Goal: Task Accomplishment & Management: Manage account settings

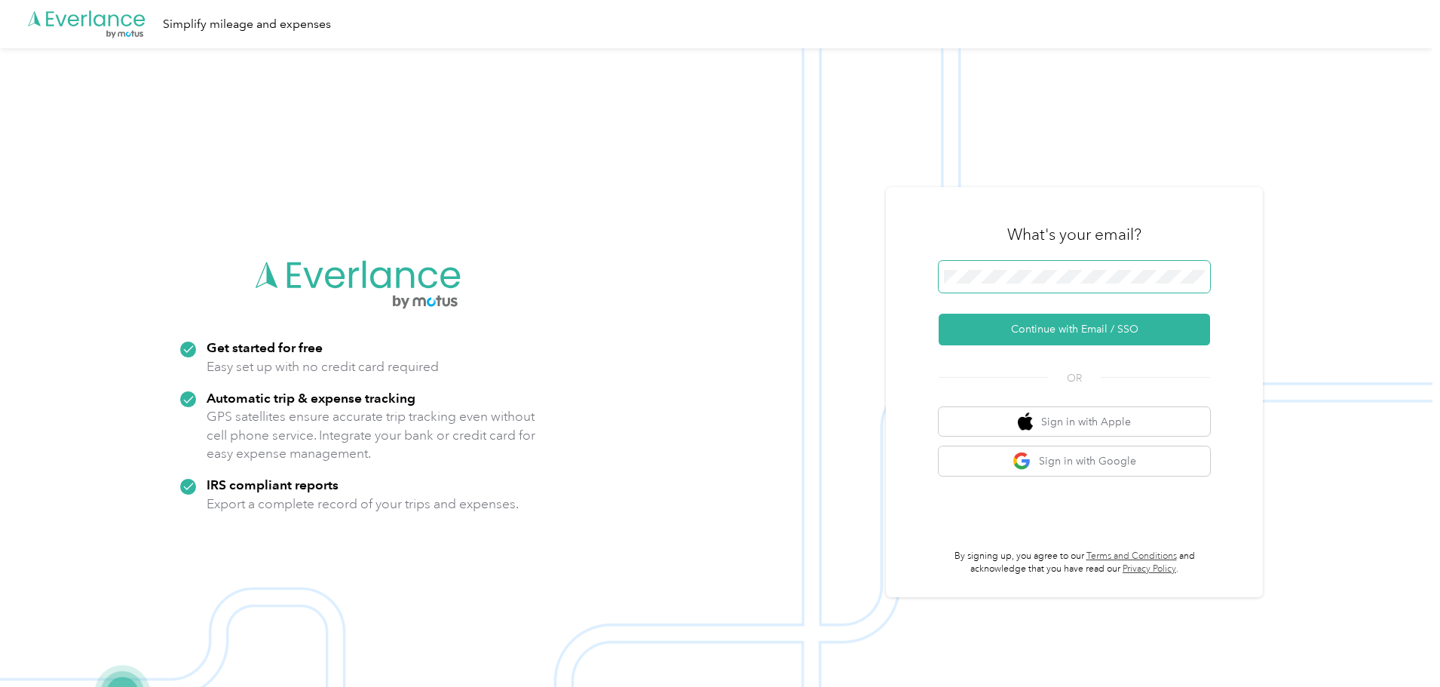
click at [1051, 265] on span at bounding box center [1073, 277] width 271 height 32
click at [1076, 339] on button "Continue with Email / SSO" at bounding box center [1073, 330] width 271 height 32
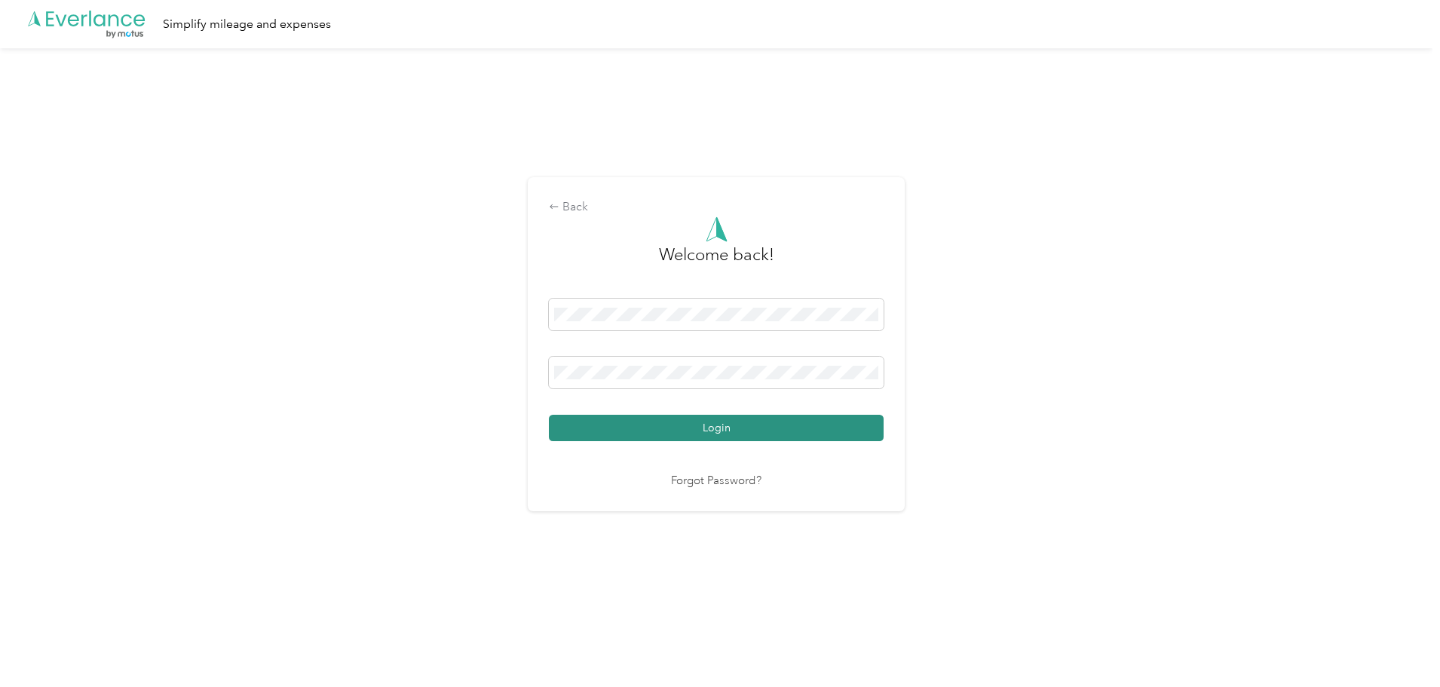
click at [681, 436] on button "Login" at bounding box center [716, 428] width 335 height 26
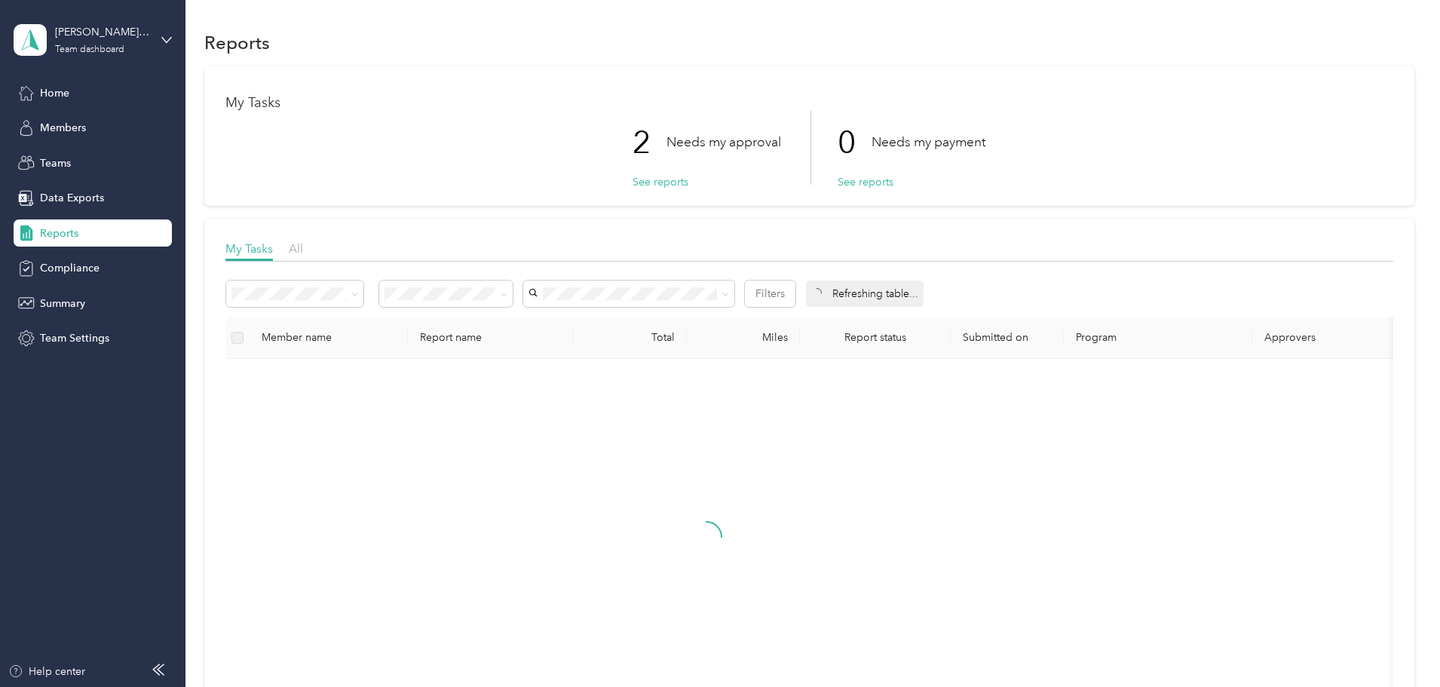
click at [247, 378] on div "My Tasks 2 Needs my approval See reports 0 Needs my payment See reports My Task…" at bounding box center [809, 414] width 1210 height 697
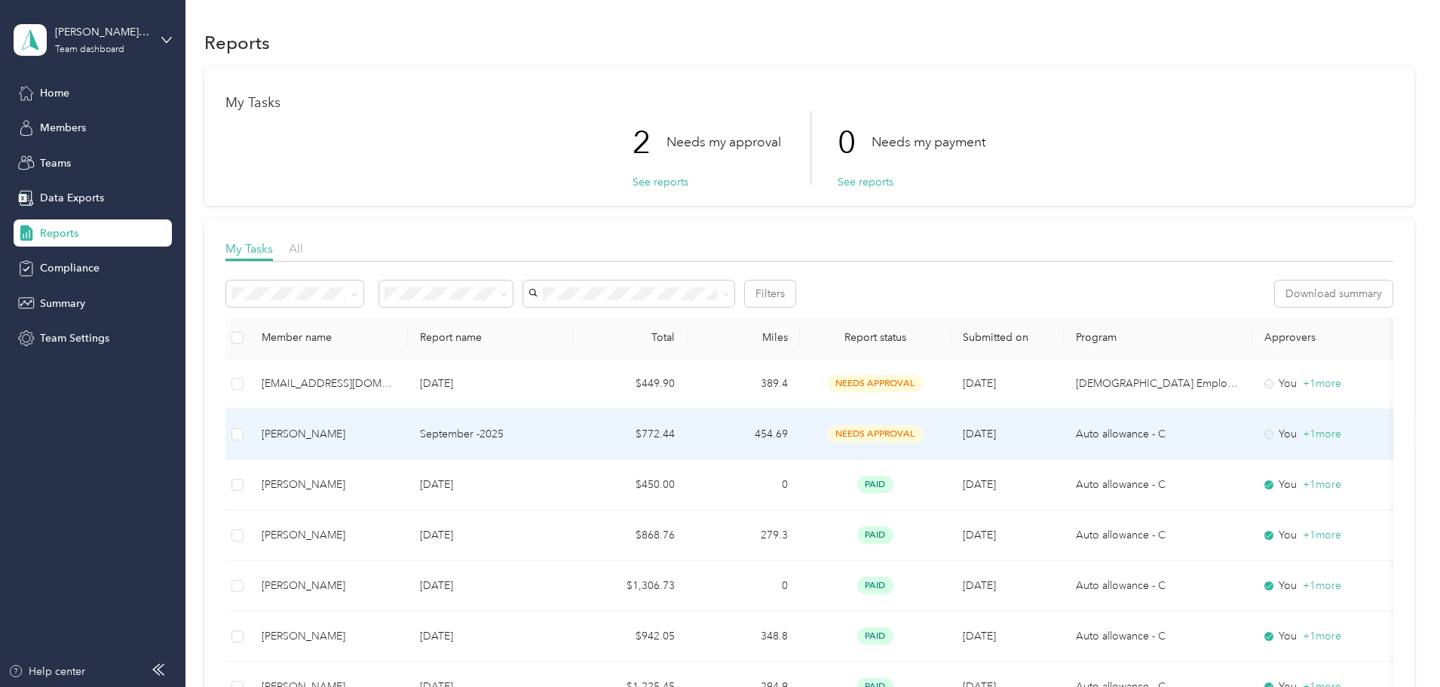
click at [396, 439] on div "[PERSON_NAME]" at bounding box center [329, 434] width 134 height 17
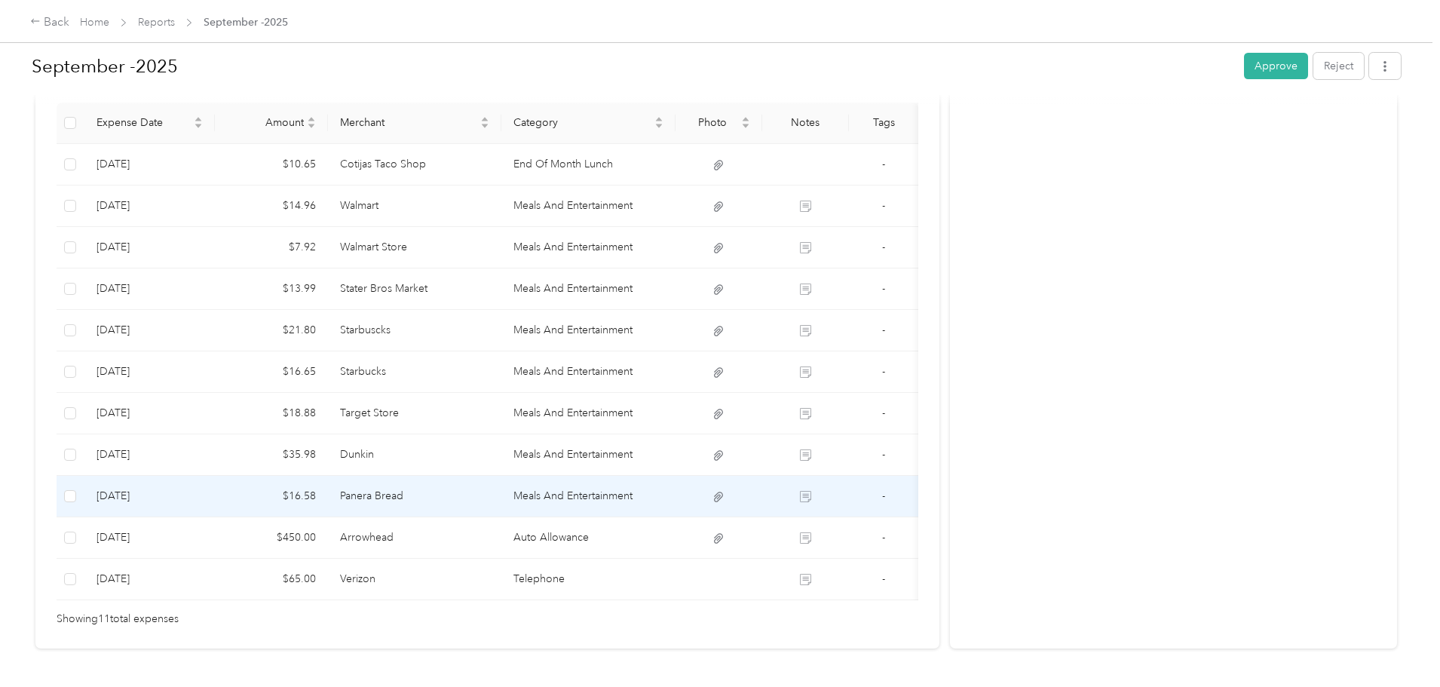
scroll to position [452, 0]
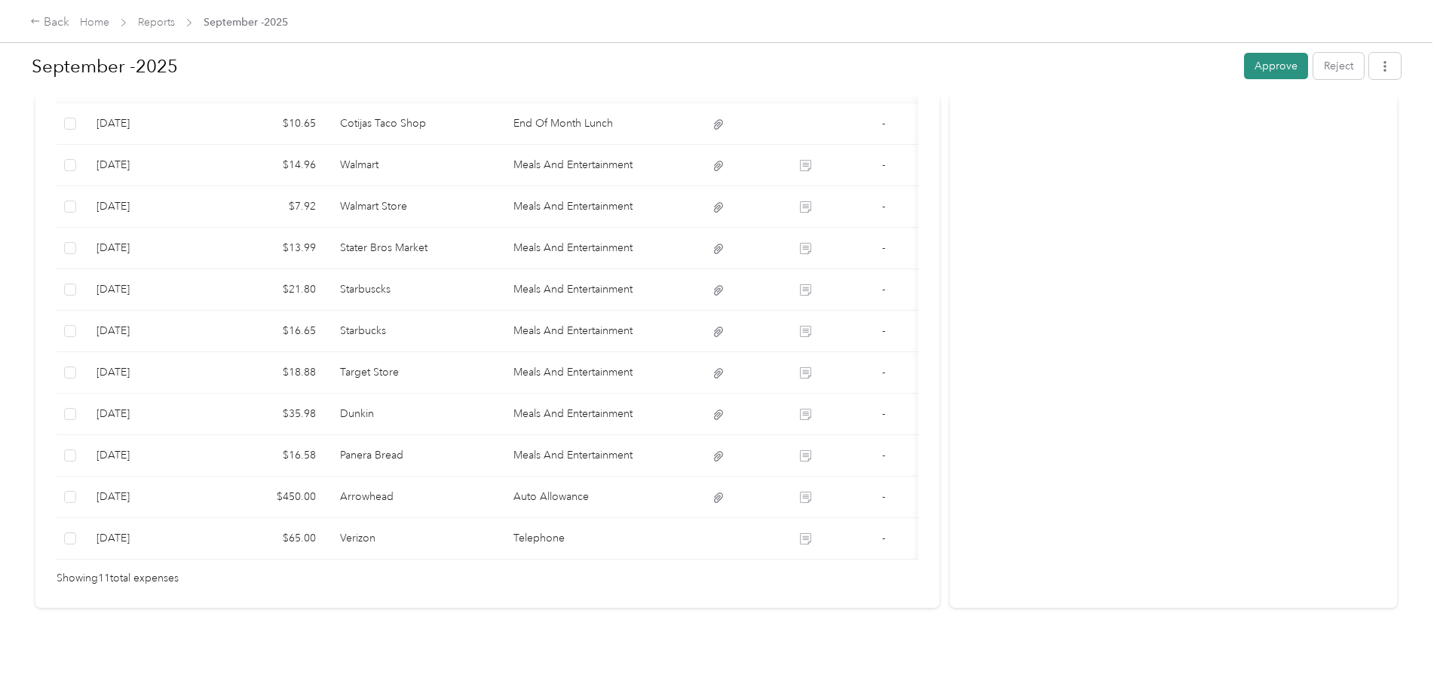
click at [1244, 68] on button "Approve" at bounding box center [1276, 66] width 64 height 26
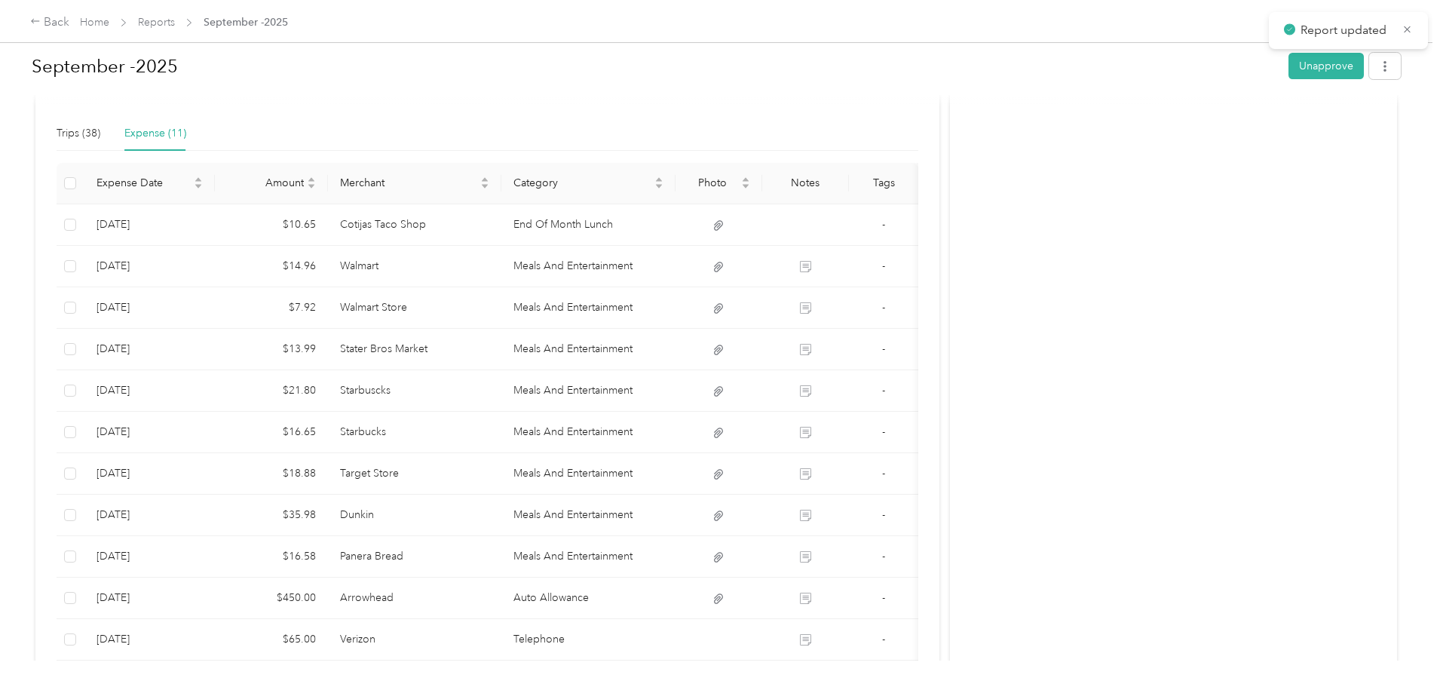
scroll to position [226, 0]
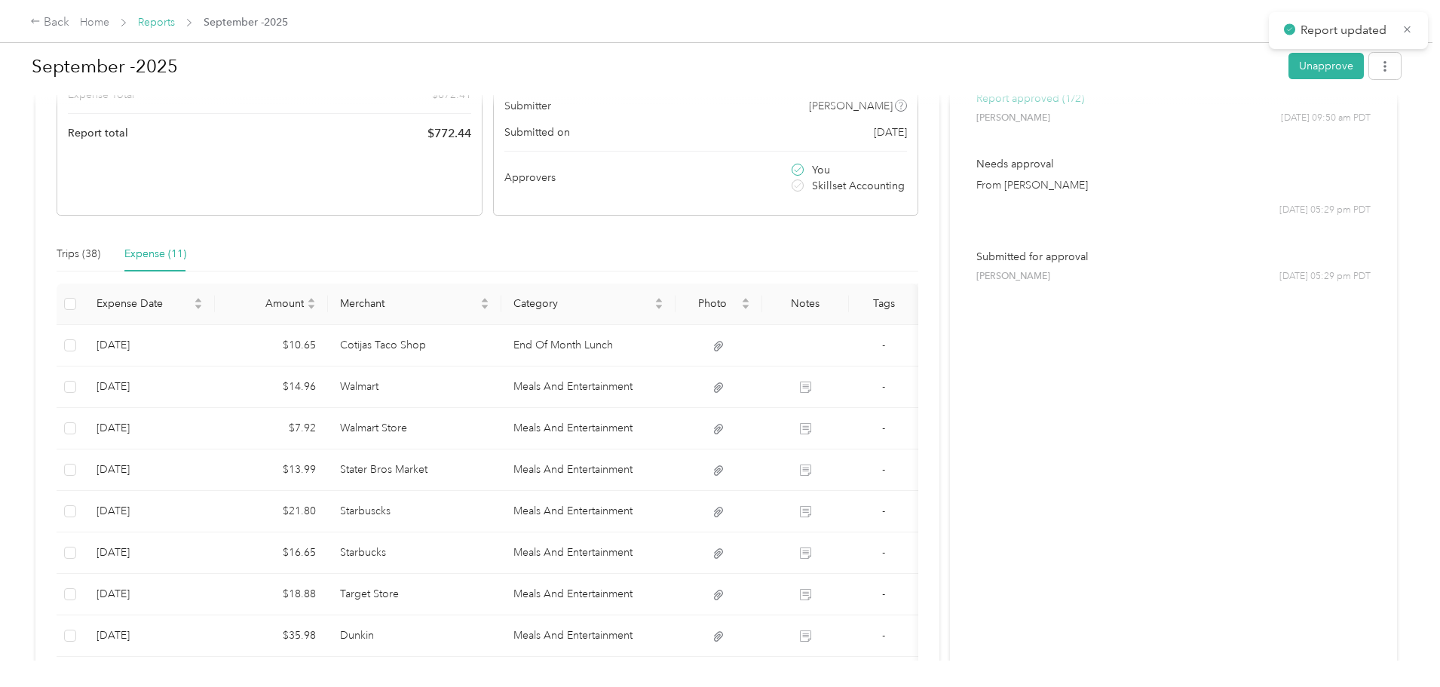
click at [175, 21] on link "Reports" at bounding box center [156, 22] width 37 height 13
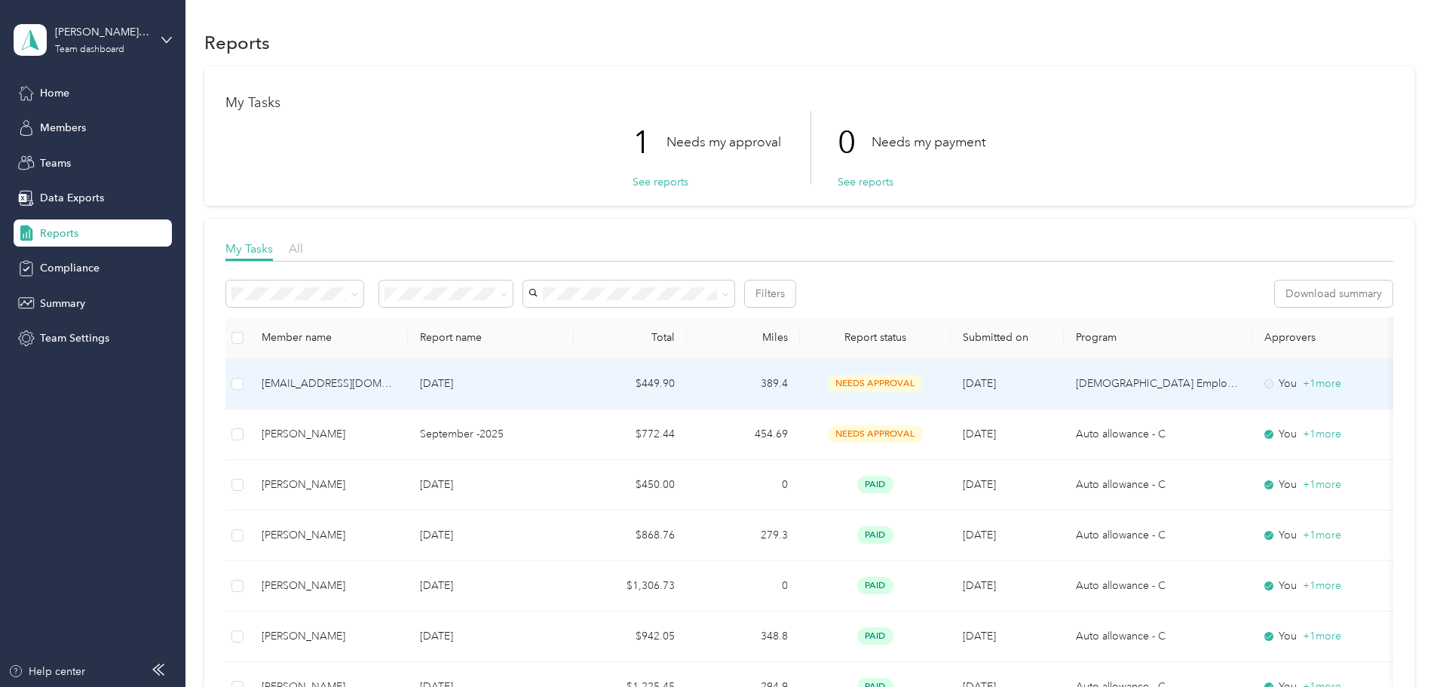
click at [384, 388] on div "[EMAIL_ADDRESS][DOMAIN_NAME]" at bounding box center [329, 383] width 134 height 17
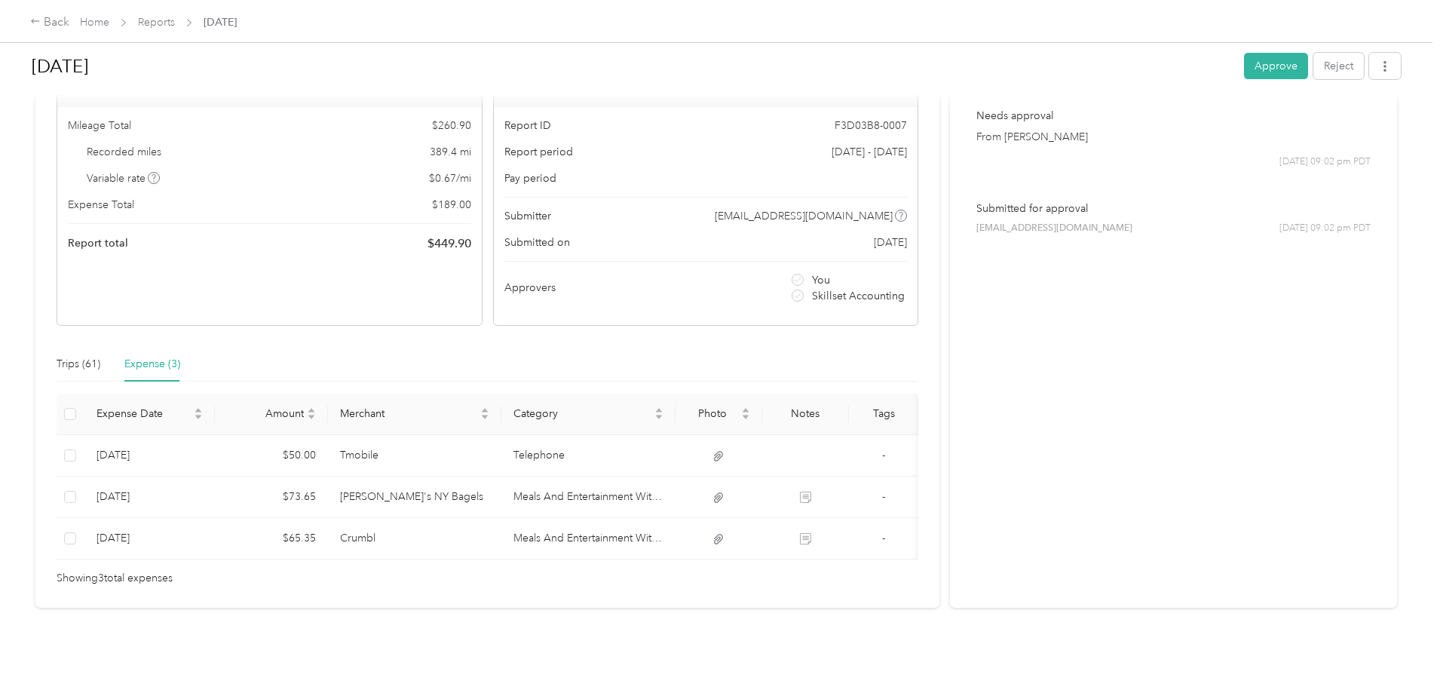
scroll to position [139, 0]
click at [1244, 64] on button "Approve" at bounding box center [1276, 66] width 64 height 26
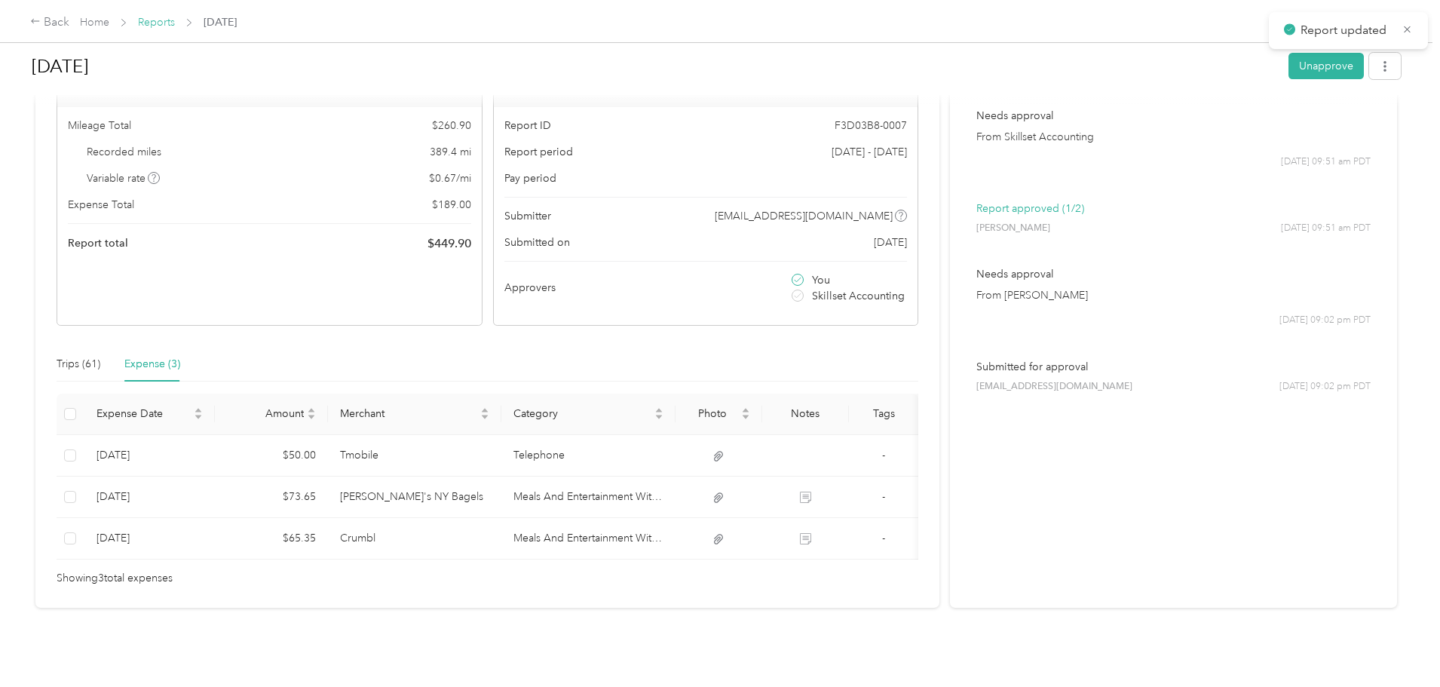
click at [175, 17] on link "Reports" at bounding box center [156, 22] width 37 height 13
